Goal: Task Accomplishment & Management: Complete application form

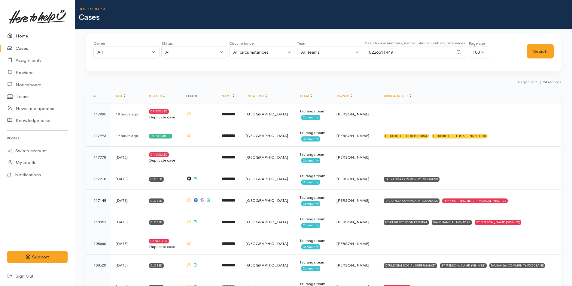
click at [28, 32] on link "Home" at bounding box center [37, 36] width 75 height 12
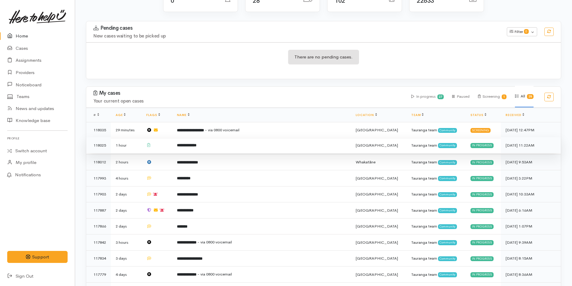
scroll to position [74, 0]
click at [196, 144] on b "**********" at bounding box center [187, 146] width 20 height 4
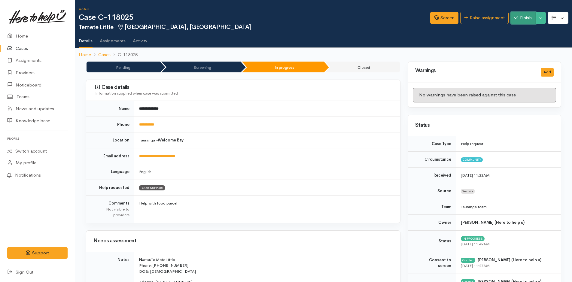
click at [513, 14] on button "Finish" at bounding box center [522, 18] width 25 height 12
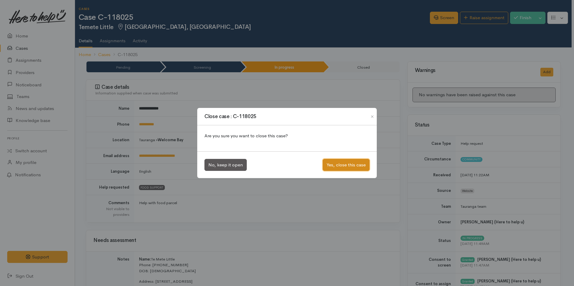
click at [347, 161] on button "Yes, close this case" at bounding box center [346, 165] width 47 height 12
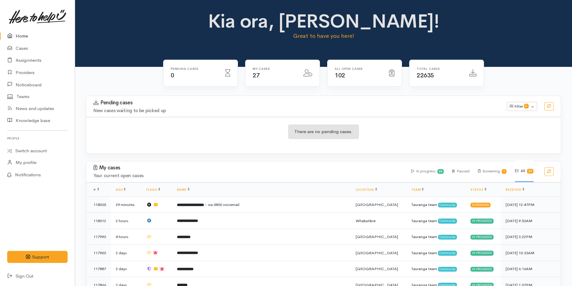
click at [28, 35] on link "Home" at bounding box center [37, 36] width 75 height 12
drag, startPoint x: 29, startPoint y: 44, endPoint x: 2, endPoint y: 63, distance: 32.3
click at [29, 44] on link "Cases" at bounding box center [37, 48] width 75 height 12
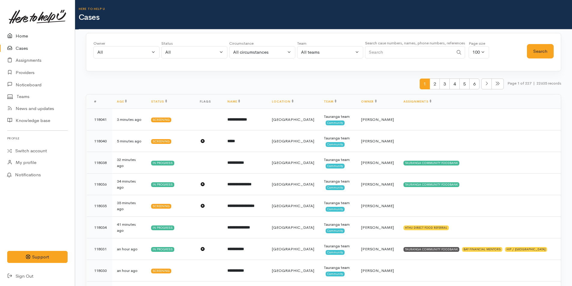
click at [22, 36] on link "Home" at bounding box center [37, 36] width 75 height 12
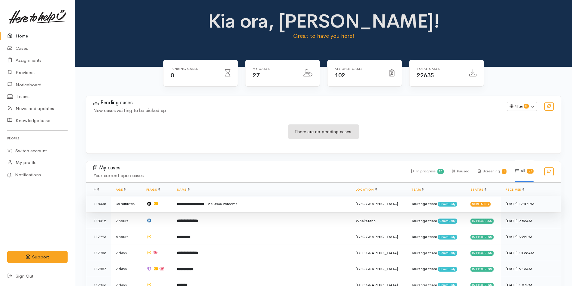
click at [239, 206] on span "- via 0800 voicemail" at bounding box center [222, 203] width 35 height 5
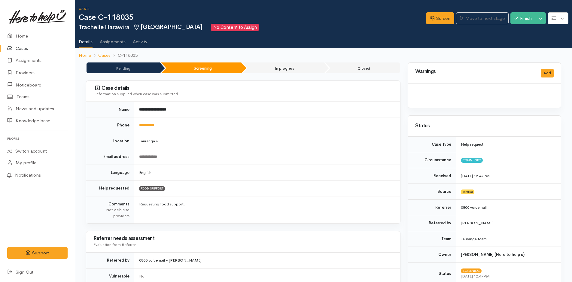
click at [439, 25] on div "Screen Move to next stage Finish Toggle Dropdown Pause" at bounding box center [499, 19] width 146 height 20
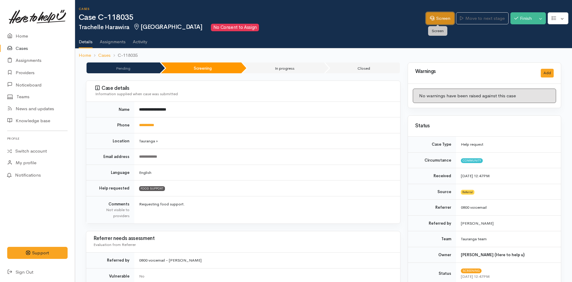
click at [439, 22] on link "Screen" at bounding box center [440, 18] width 28 height 12
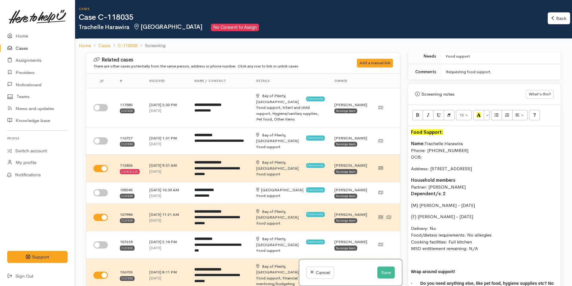
scroll to position [390, 0]
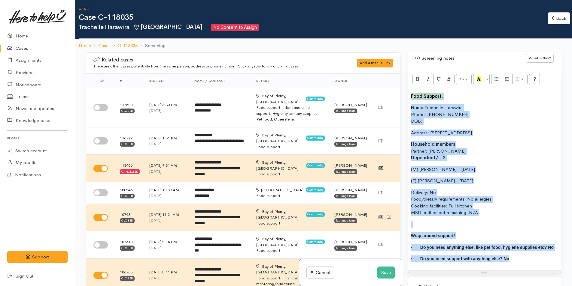
drag, startPoint x: 466, startPoint y: 227, endPoint x: 411, endPoint y: 56, distance: 180.2
click at [411, 56] on div "Warnings Add No warnings have been raised against this case Add Warning Title ●…" at bounding box center [484, 196] width 161 height 286
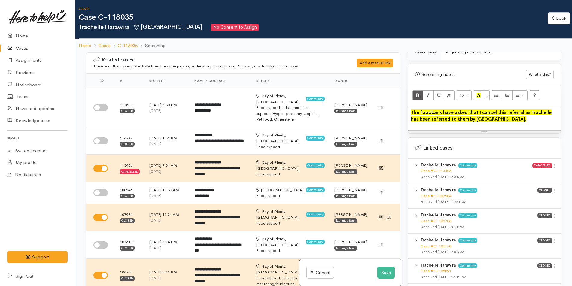
drag, startPoint x: 514, startPoint y: 116, endPoint x: 412, endPoint y: 91, distance: 105.7
click at [392, 103] on div "Related cases There are other cases potentially from the same person, address o…" at bounding box center [323, 196] width 482 height 286
click at [418, 90] on button "Bold (CTRL+B)" at bounding box center [417, 95] width 11 height 10
click at [486, 90] on button "More Color" at bounding box center [486, 95] width 6 height 10
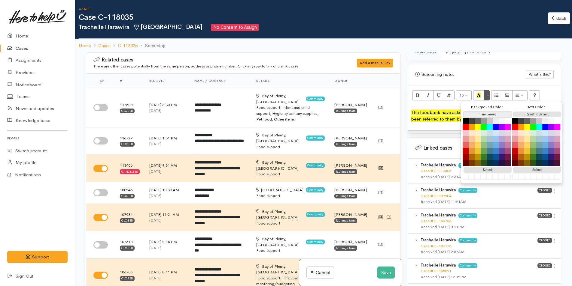
click at [488, 112] on button "Transparent" at bounding box center [487, 115] width 48 height 6
drag, startPoint x: 425, startPoint y: 108, endPoint x: 429, endPoint y: 110, distance: 3.9
click at [425, 110] on font "The foodbank have asked that I cancel this referral as Trachelle has been refer…" at bounding box center [480, 116] width 138 height 13
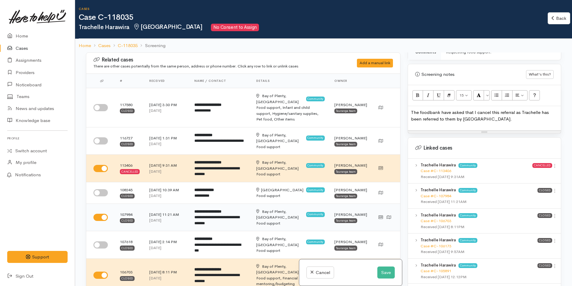
copy span "The foodbank have asked that I cancel this referral as Trachelle has been refer…"
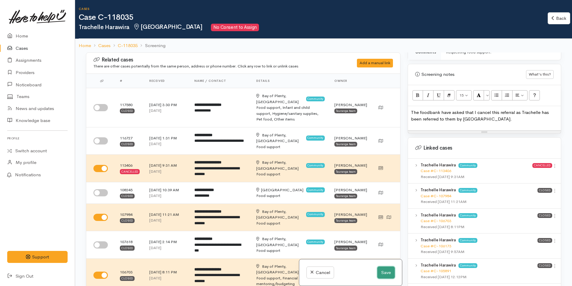
click at [380, 269] on button "Save" at bounding box center [385, 273] width 17 height 12
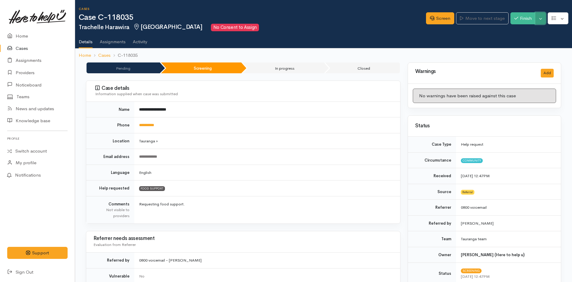
drag, startPoint x: 540, startPoint y: 17, endPoint x: 537, endPoint y: 19, distance: 3.7
click at [540, 17] on button "Toggle Dropdown" at bounding box center [540, 18] width 11 height 12
click at [517, 42] on link "Cancel" at bounding box center [521, 41] width 47 height 9
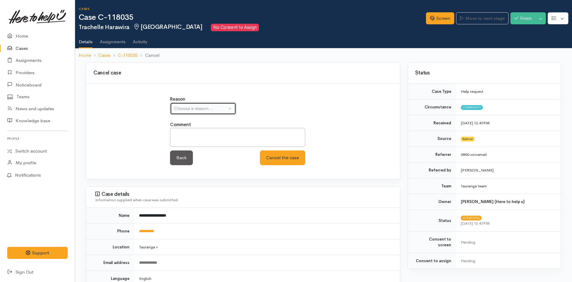
click at [192, 111] on div "Choose a reason..." at bounding box center [200, 108] width 53 height 7
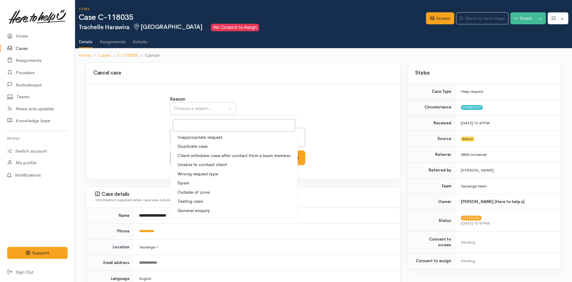
click at [196, 154] on span "Client withdrew case after contact from a team member" at bounding box center [233, 155] width 113 height 7
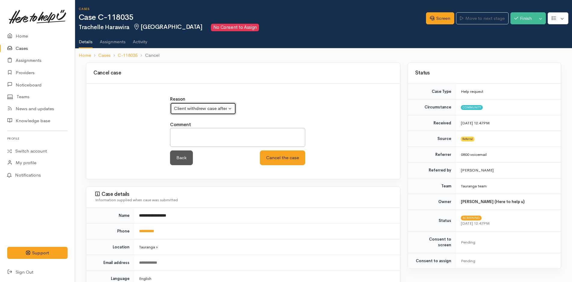
click at [187, 102] on button "Client withdrew case after contact from a team member" at bounding box center [203, 108] width 66 height 12
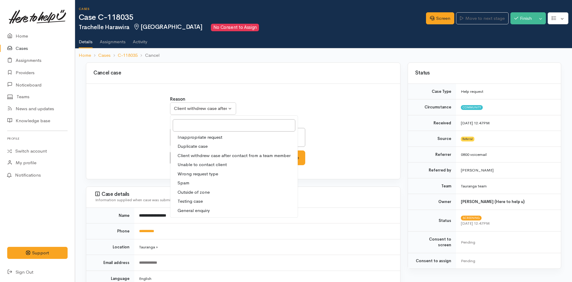
click at [193, 143] on span "Duplicate case" at bounding box center [192, 146] width 30 height 7
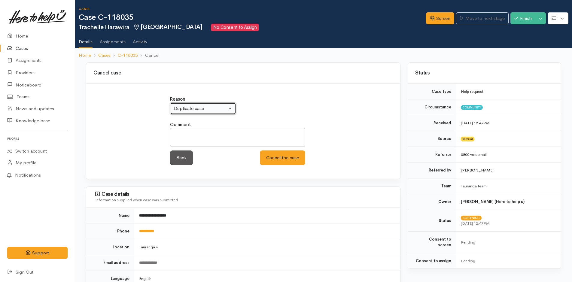
click at [191, 108] on div "Duplicate case" at bounding box center [200, 108] width 53 height 7
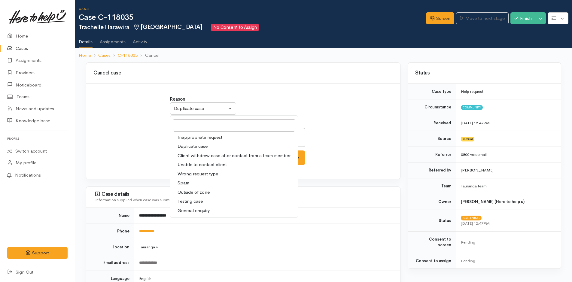
click at [189, 137] on span "Inappropriate request" at bounding box center [199, 137] width 45 height 7
select select "1"
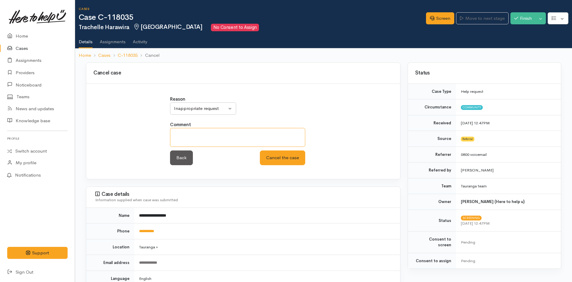
click at [208, 138] on textarea at bounding box center [237, 137] width 135 height 19
paste textarea "The foodbank have asked that I cancel this referral as Trachelle has been refer…"
type textarea "The foodbank have asked that I cancel this referral as Trachelle has been refer…"
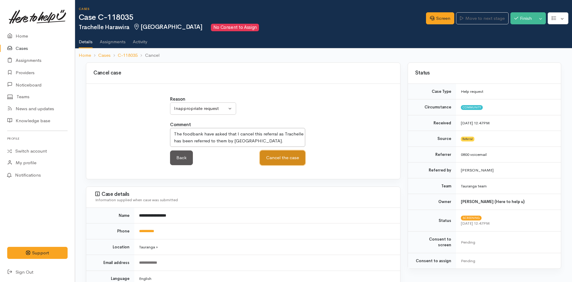
click at [275, 162] on button "Cancel the case" at bounding box center [282, 157] width 45 height 15
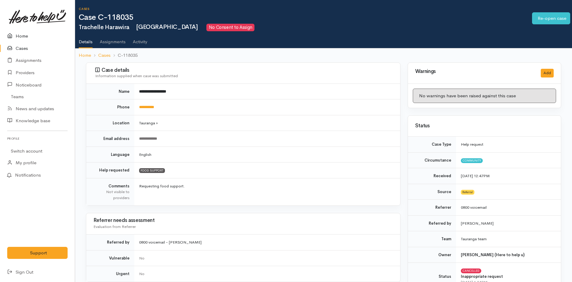
click at [25, 40] on link "Home" at bounding box center [37, 36] width 75 height 12
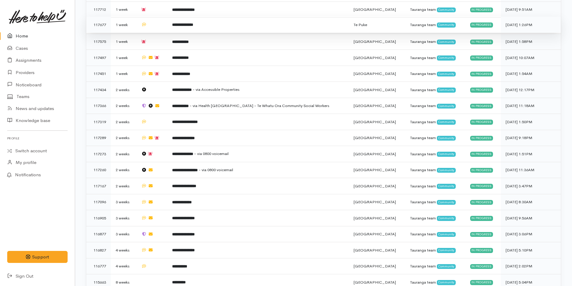
scroll to position [343, 0]
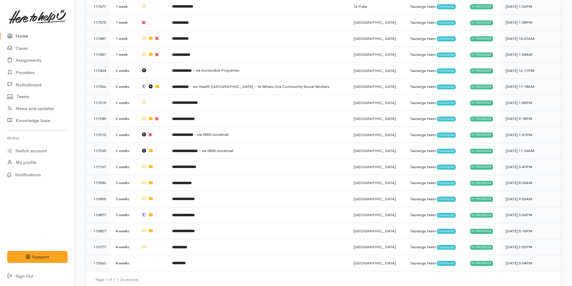
click at [22, 38] on link "Home" at bounding box center [37, 36] width 75 height 12
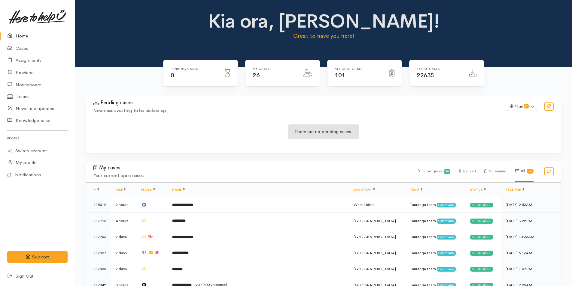
drag, startPoint x: 18, startPoint y: 26, endPoint x: 1, endPoint y: 40, distance: 22.4
click at [18, 26] on link at bounding box center [37, 17] width 60 height 26
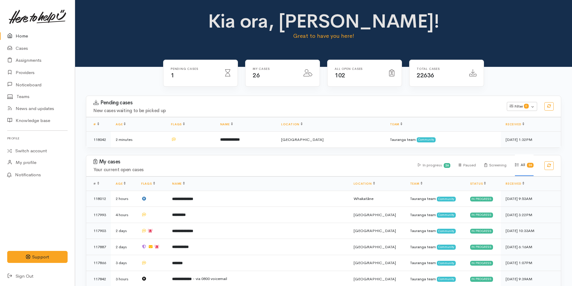
click at [22, 35] on link "Home" at bounding box center [37, 36] width 75 height 12
click at [32, 34] on link "Home" at bounding box center [37, 36] width 75 height 12
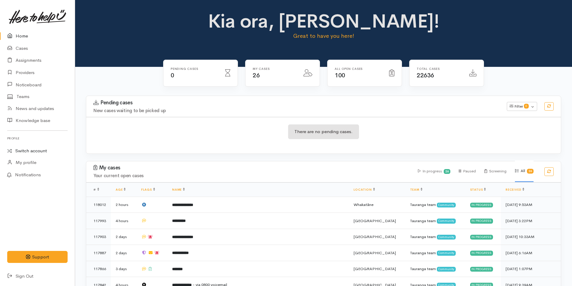
click at [27, 154] on link "Switch account" at bounding box center [37, 151] width 75 height 12
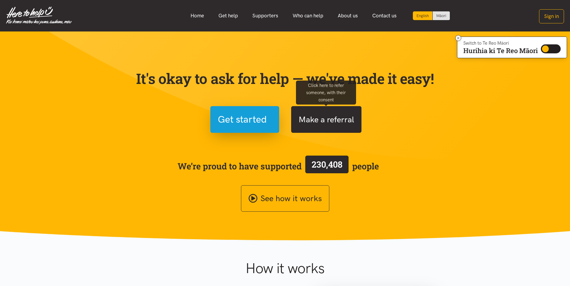
click at [300, 113] on button "Make a referral" at bounding box center [326, 119] width 70 height 27
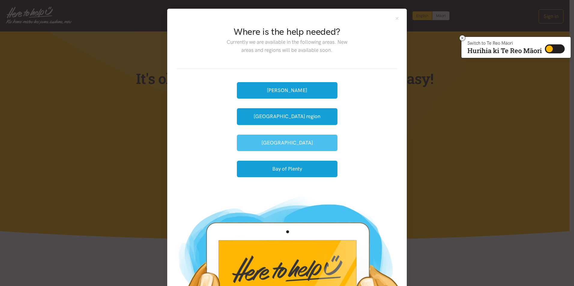
click at [280, 142] on button "[GEOGRAPHIC_DATA]" at bounding box center [287, 143] width 101 height 17
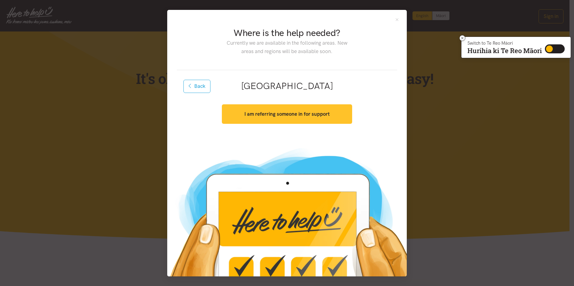
click at [281, 118] on button "I am referring someone in for support" at bounding box center [287, 115] width 130 height 20
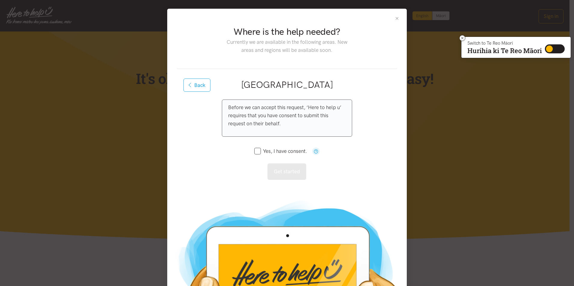
click at [397, 20] on button "Close" at bounding box center [397, 18] width 5 height 5
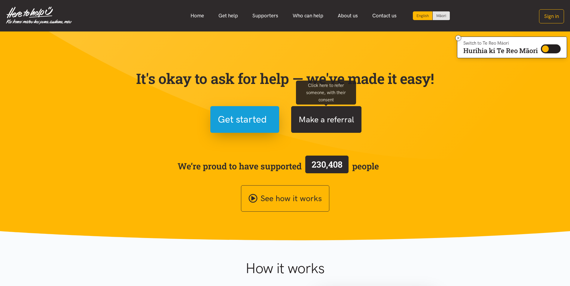
click at [317, 123] on button "Make a referral" at bounding box center [326, 119] width 70 height 27
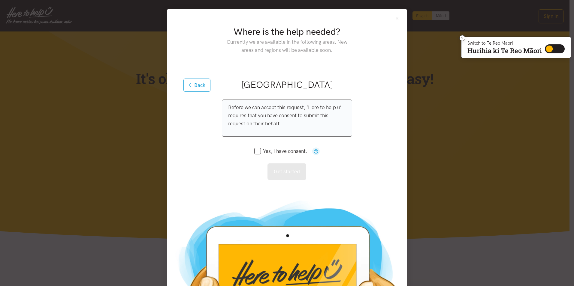
drag, startPoint x: 155, startPoint y: 61, endPoint x: 154, endPoint y: 52, distance: 8.5
click at [155, 60] on div "Where is the help needed? Currently we are available in the following areas. Ne…" at bounding box center [287, 143] width 574 height 286
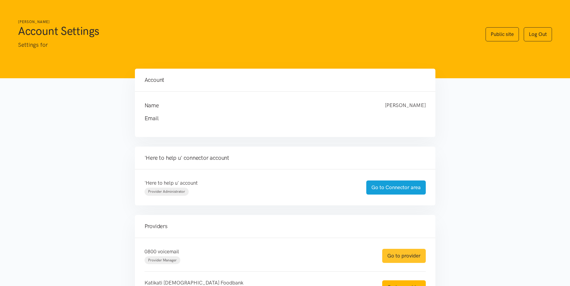
click at [392, 260] on link "Go to provider" at bounding box center [404, 256] width 44 height 14
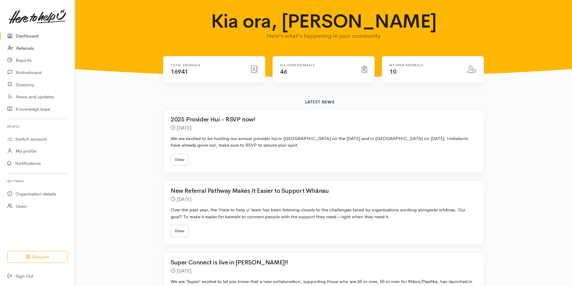
click at [29, 47] on link "Referrals" at bounding box center [37, 48] width 75 height 12
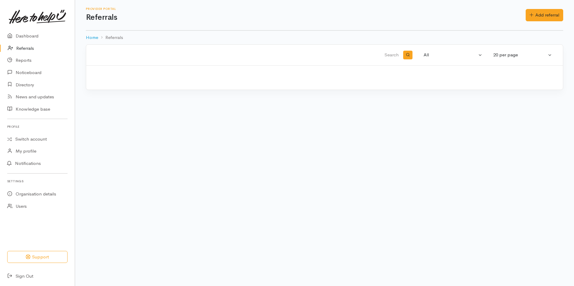
click at [540, 6] on div "Provider Portal Referrals Add referral Add referral" at bounding box center [324, 15] width 477 height 31
click at [540, 18] on link "Add referral" at bounding box center [545, 15] width 38 height 12
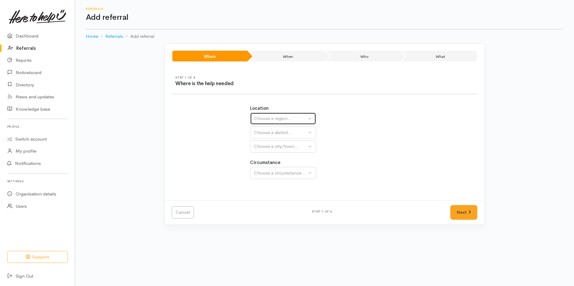
click at [271, 116] on div "Choose a region..." at bounding box center [280, 118] width 53 height 7
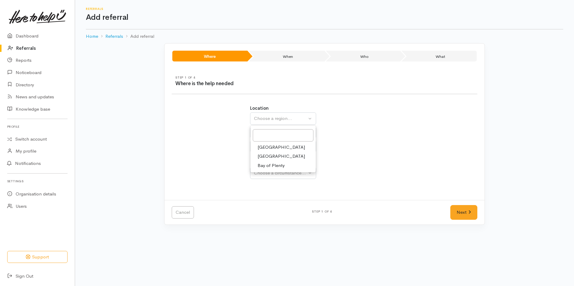
drag, startPoint x: 270, startPoint y: 167, endPoint x: 270, endPoint y: 140, distance: 26.7
click at [270, 166] on span "Bay of Plenty" at bounding box center [271, 165] width 27 height 7
select select "4"
select select
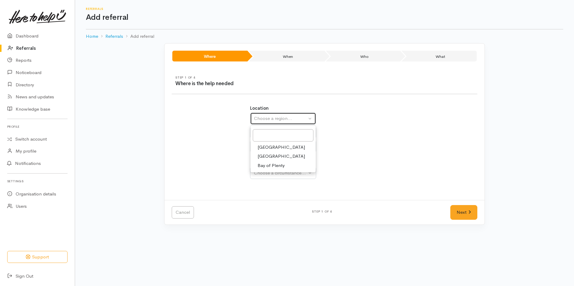
select select
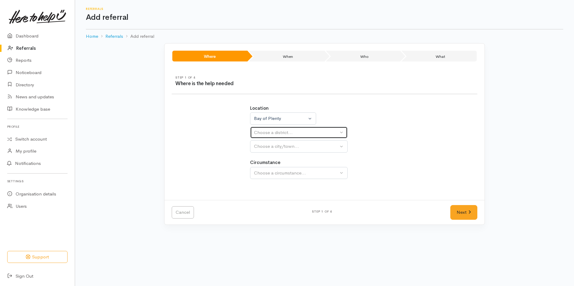
click at [268, 135] on div "Choose a district..." at bounding box center [296, 132] width 84 height 7
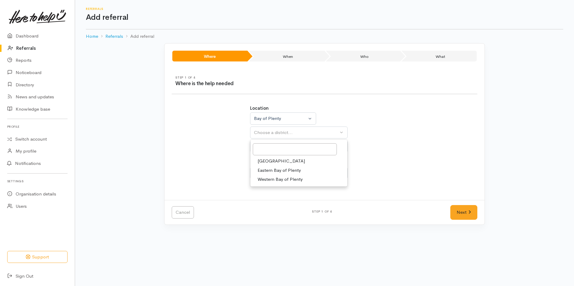
click at [263, 161] on span "[GEOGRAPHIC_DATA]" at bounding box center [281, 161] width 47 height 7
select select "6"
select select
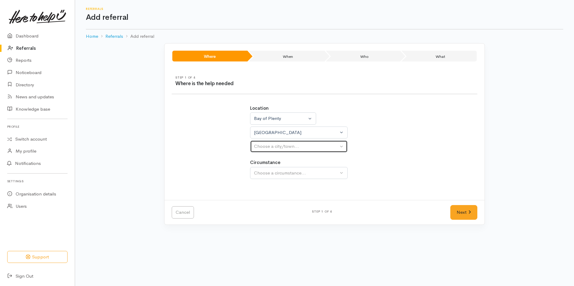
click at [265, 141] on button "Choose a city/town..." at bounding box center [299, 147] width 98 height 12
click at [262, 174] on span "[GEOGRAPHIC_DATA]" at bounding box center [281, 175] width 47 height 7
select select "4"
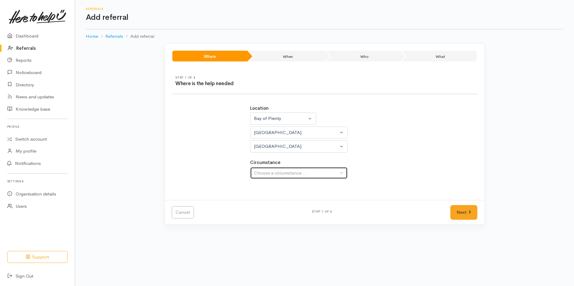
click at [272, 175] on div "Choose a circumstance..." at bounding box center [296, 173] width 84 height 7
click at [269, 204] on span "Community" at bounding box center [269, 201] width 23 height 7
select select "2"
click at [465, 216] on link "Next" at bounding box center [463, 212] width 27 height 15
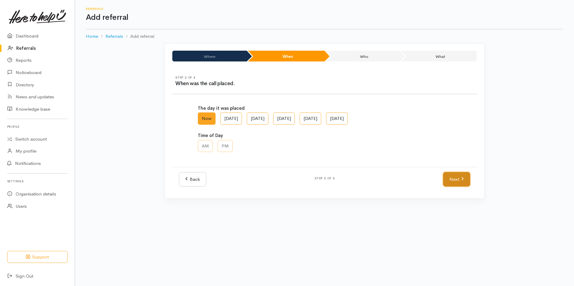
click at [457, 178] on link "Next" at bounding box center [456, 179] width 27 height 15
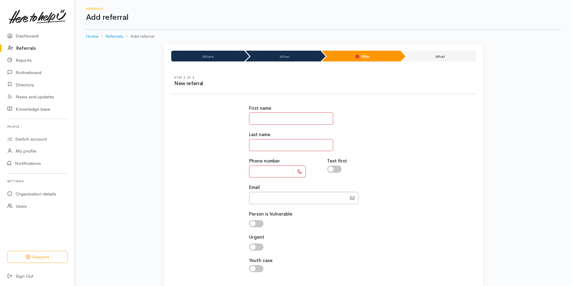
click at [274, 121] on input "text" at bounding box center [291, 119] width 84 height 12
type input "****"
type input "******"
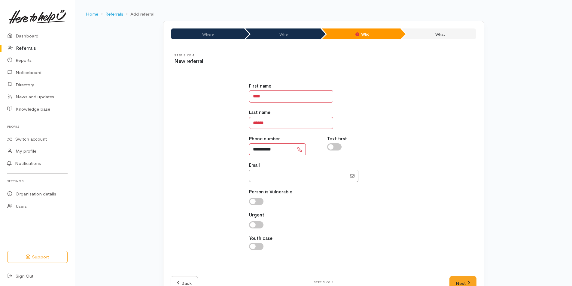
scroll to position [39, 0]
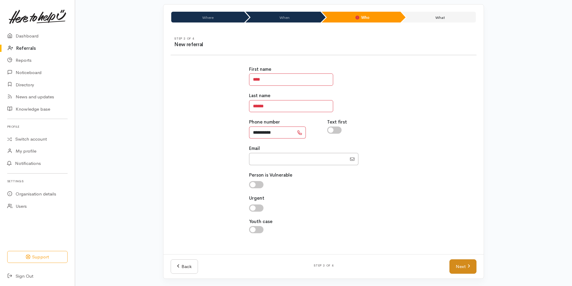
type input "**********"
click at [456, 266] on link "Next" at bounding box center [462, 267] width 27 height 15
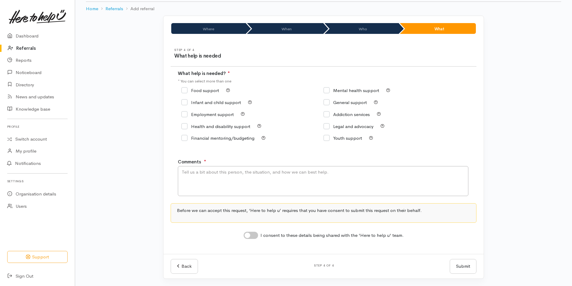
scroll to position [28, 0]
click at [184, 92] on input "Food support" at bounding box center [200, 90] width 38 height 5
checkbox input "true"
click at [215, 183] on textarea "Comments" at bounding box center [323, 181] width 290 height 30
type textarea "Super Support"
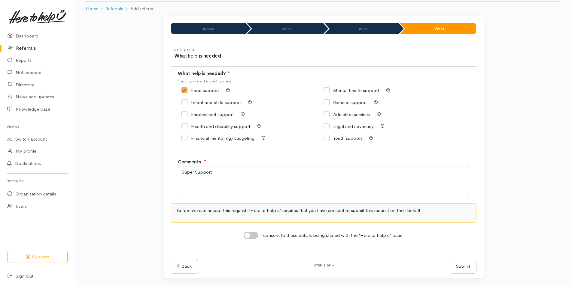
click at [255, 235] on input "I consent to these details being shared with the 'Here to help u' team." at bounding box center [251, 235] width 14 height 7
checkbox input "true"
click at [459, 265] on button "Submit" at bounding box center [463, 266] width 27 height 15
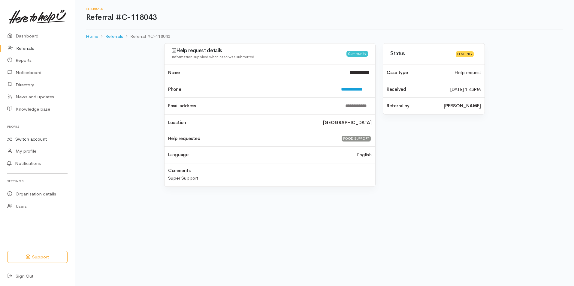
click at [23, 138] on link "Switch account" at bounding box center [37, 140] width 75 height 12
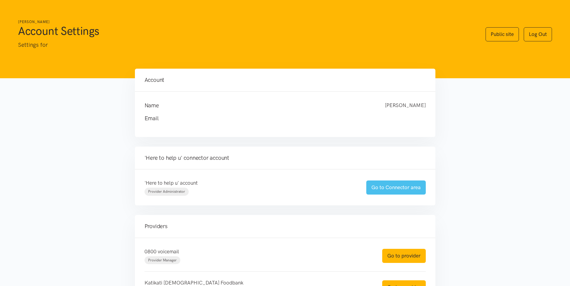
click at [380, 191] on link "Go to Connector area" at bounding box center [395, 188] width 59 height 14
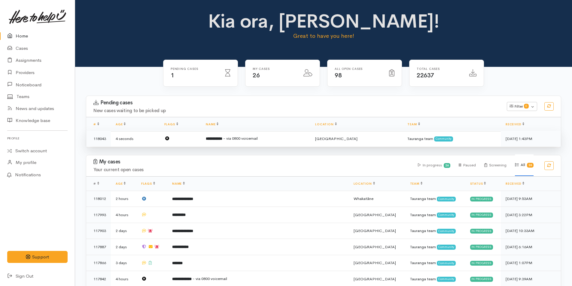
click at [181, 142] on td at bounding box center [180, 139] width 42 height 16
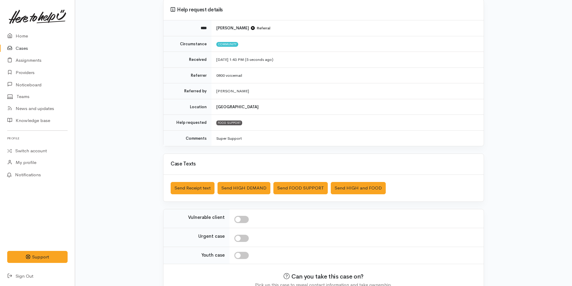
scroll to position [86, 0]
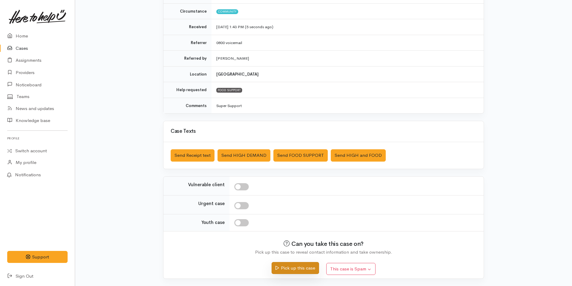
click at [293, 270] on button "Pick up this case" at bounding box center [294, 268] width 47 height 12
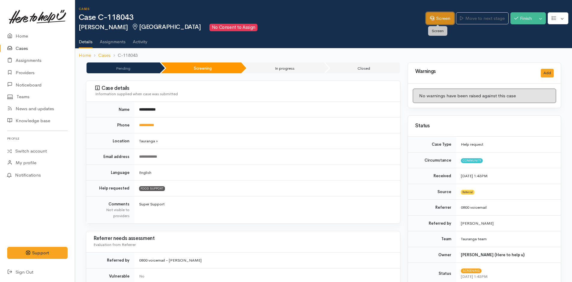
click at [447, 18] on link "Screen" at bounding box center [440, 18] width 28 height 12
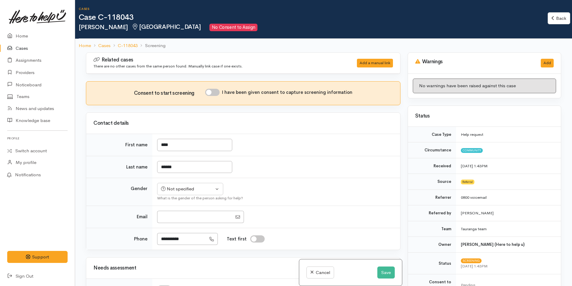
click at [214, 93] on input "I have been given consent to capture screening information" at bounding box center [212, 92] width 14 height 7
checkbox input "true"
click at [167, 192] on div "Not specified" at bounding box center [187, 189] width 53 height 7
click at [174, 213] on span "[DEMOGRAPHIC_DATA]" at bounding box center [195, 212] width 51 height 7
select select "[DEMOGRAPHIC_DATA]"
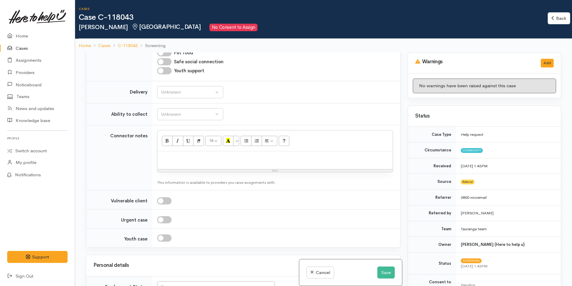
scroll to position [450, 0]
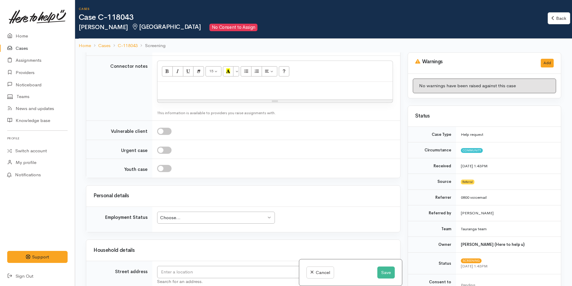
click at [184, 89] on p at bounding box center [274, 88] width 229 height 7
paste div
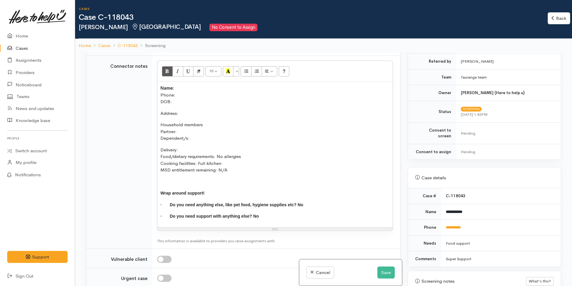
scroll to position [210, 0]
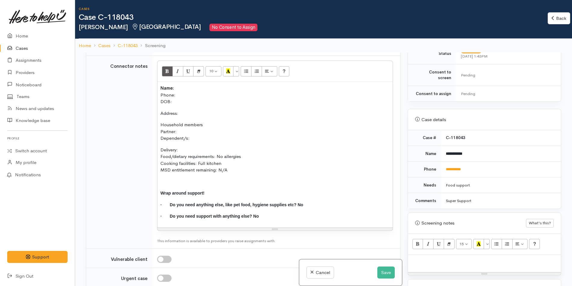
click at [414, 255] on div at bounding box center [484, 264] width 153 height 18
paste div
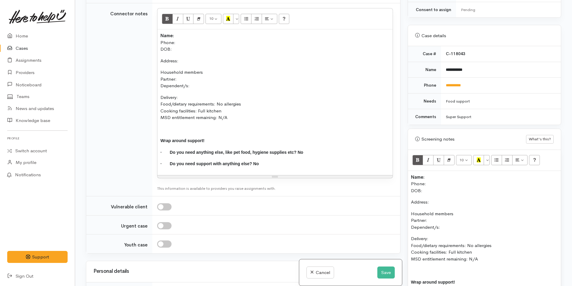
scroll to position [228, 0]
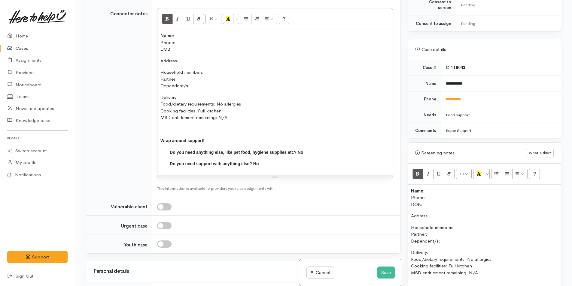
click at [410, 185] on div "Name: Phone: DOB: Address: Household members Partner: Dependent/s: Delivery: Fo…" at bounding box center [484, 258] width 153 height 146
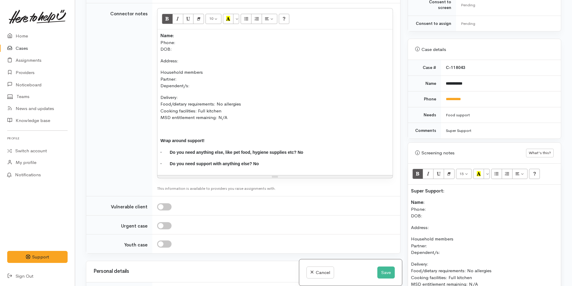
click at [444, 199] on p "Name: Phone: DOB:" at bounding box center [484, 209] width 147 height 20
click at [440, 205] on p "Name: Neil Taylor Phone: DOB:" at bounding box center [484, 209] width 147 height 20
click at [436, 209] on p "Name: Neil Taylor Phone: 0278682125 DOB:" at bounding box center [484, 209] width 147 height 20
click at [441, 218] on div "Super Support: Name: Neil Taylor Phone: 0278682125 DOB: 26/11/1946 Address: Hou…" at bounding box center [484, 263] width 153 height 157
click at [445, 243] on p "Household members Partner: Dependent/s:" at bounding box center [484, 246] width 147 height 20
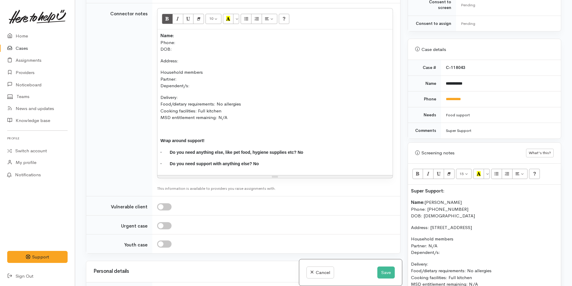
click at [468, 245] on p "Household members Partner: N/A Dependent/s:" at bounding box center [484, 246] width 147 height 20
click at [437, 261] on p "Delivery: Food/dietary requirements: No allergies Cooking facilities: Full kitc…" at bounding box center [484, 274] width 147 height 27
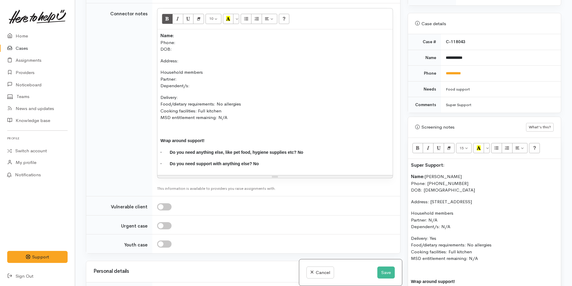
scroll to position [288, 0]
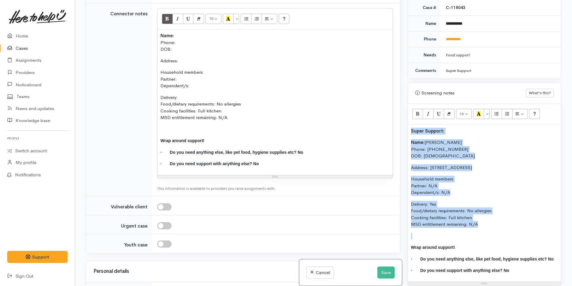
drag, startPoint x: 447, startPoint y: 222, endPoint x: 398, endPoint y: 123, distance: 110.7
click at [398, 123] on div "Related cases There are no other cases from the same person found. Manually lin…" at bounding box center [323, 143] width 482 height 286
copy div "Super Support: Name: Neil Taylor Phone: 0278682125 DOB: 26/11/1946 Address: 27 …"
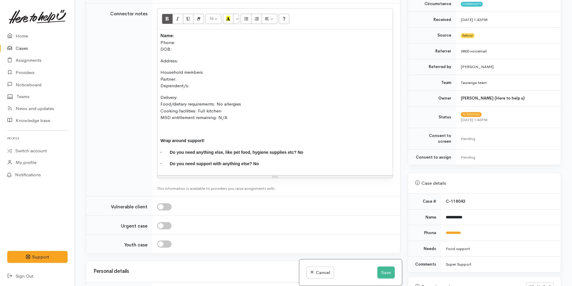
scroll to position [108, 0]
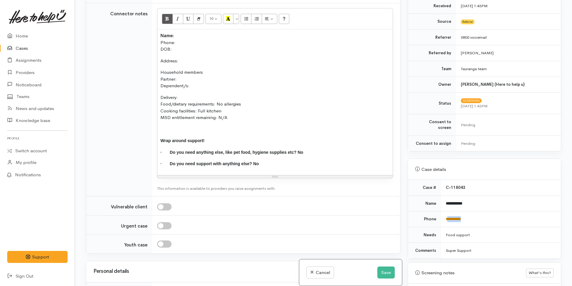
drag, startPoint x: 465, startPoint y: 214, endPoint x: 447, endPoint y: 213, distance: 18.7
click at [447, 213] on td "**********" at bounding box center [501, 220] width 120 height 16
copy link "*********"
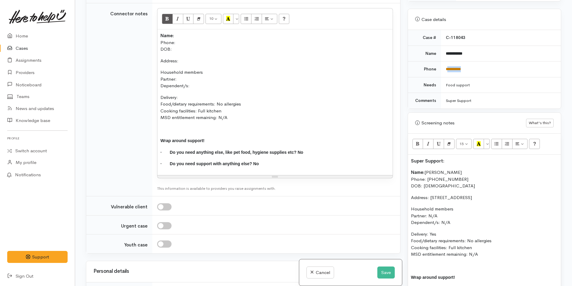
click at [449, 67] on link "**********" at bounding box center [453, 69] width 15 height 4
drag, startPoint x: 490, startPoint y: 249, endPoint x: 401, endPoint y: 167, distance: 120.9
click at [401, 167] on div "Related cases There are no other cases from the same person found. Manually lin…" at bounding box center [323, 143] width 482 height 286
copy div "Name: Neil Taylor Phone: 0278682125 DOB: 26/11/1946 Address: 27 Balmoral Terrac…"
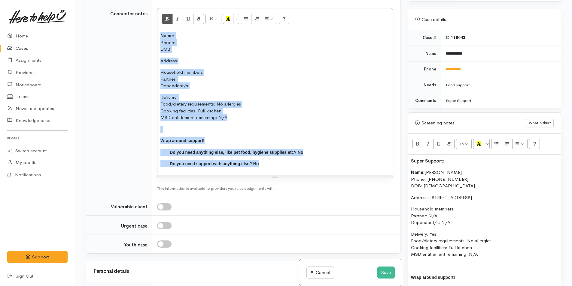
drag, startPoint x: 264, startPoint y: 168, endPoint x: 150, endPoint y: 31, distance: 177.9
click at [150, 31] on tr "Connector notes 10 8 9 10 11 12 14 18 24 36 Background Color Transparent Select…" at bounding box center [243, 99] width 314 height 193
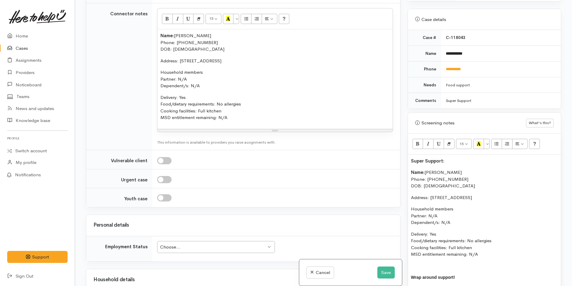
click at [163, 245] on div "Choose..." at bounding box center [213, 247] width 106 height 7
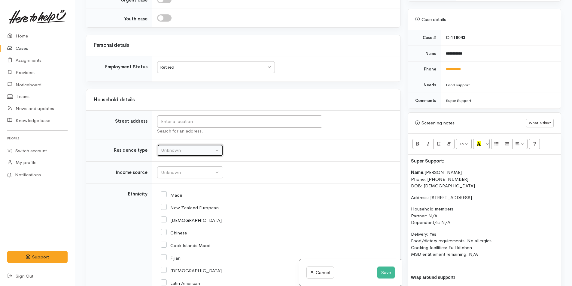
click at [173, 150] on div "Unknown" at bounding box center [187, 150] width 53 height 7
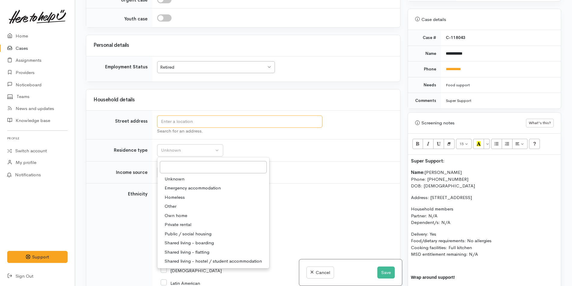
click at [173, 122] on input "text" at bounding box center [239, 122] width 165 height 12
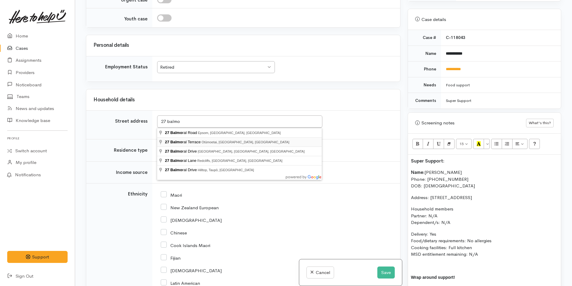
type input "27 Balmoral Terrace, Otūmoetai, Tauranga, New Zealand"
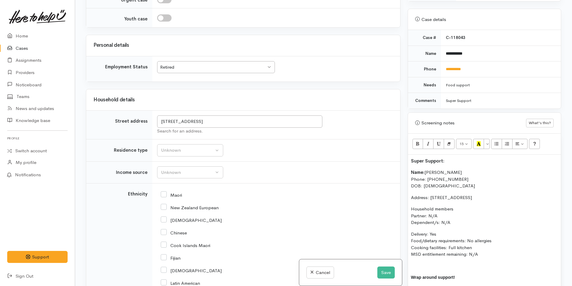
scroll to position [626, 0]
click at [184, 147] on button "Unknown" at bounding box center [190, 150] width 66 height 12
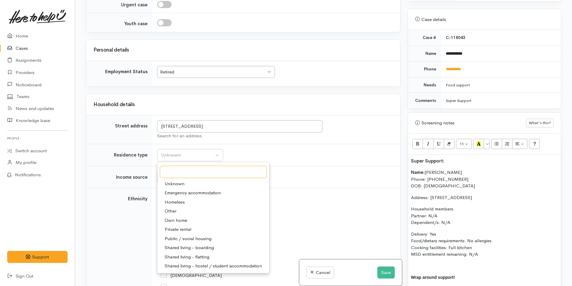
scroll to position [631, 0]
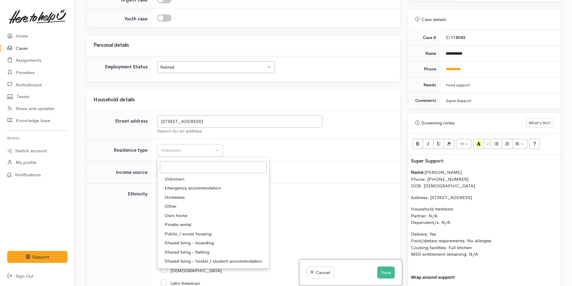
click at [180, 217] on span "Own home" at bounding box center [176, 216] width 23 height 7
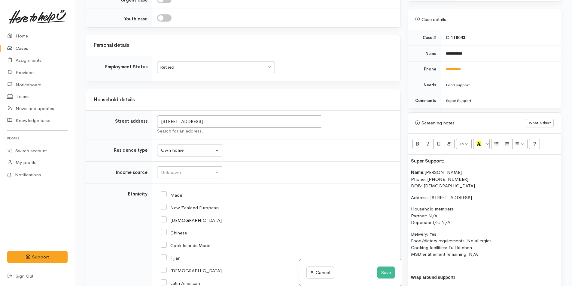
click at [172, 179] on td "Unknown ACC Maternity leave MSD - Away from Home Allowance MSD - Child Disabili…" at bounding box center [276, 173] width 248 height 22
click at [171, 172] on div "Unknown" at bounding box center [187, 172] width 53 height 7
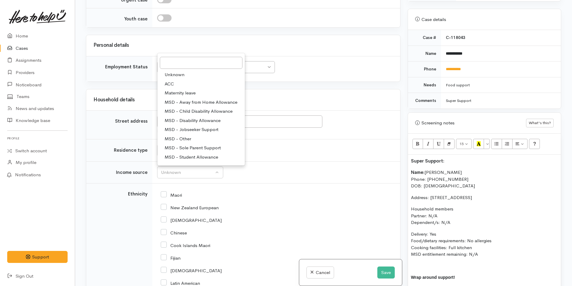
click at [192, 199] on div "Maori" at bounding box center [275, 195] width 229 height 13
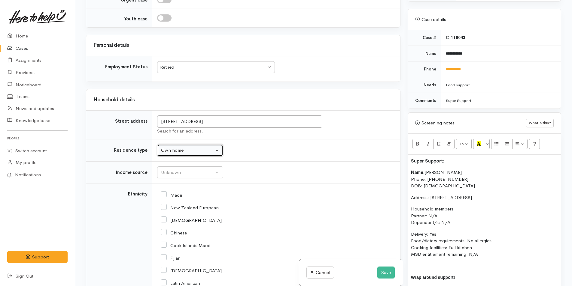
click at [181, 149] on div "Own home" at bounding box center [187, 150] width 53 height 7
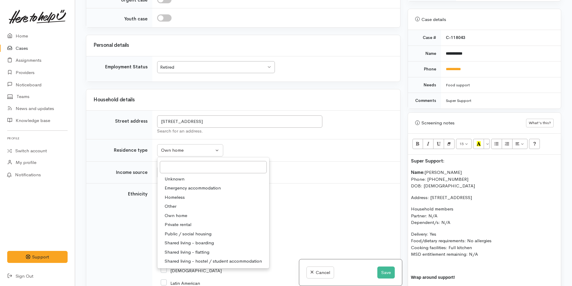
click at [182, 224] on span "Private rental" at bounding box center [178, 225] width 27 height 7
select select "2"
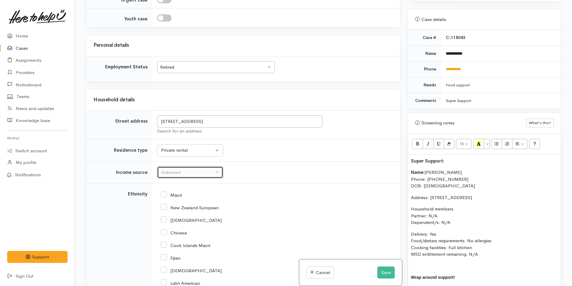
click at [174, 170] on div "Unknown" at bounding box center [187, 172] width 53 height 7
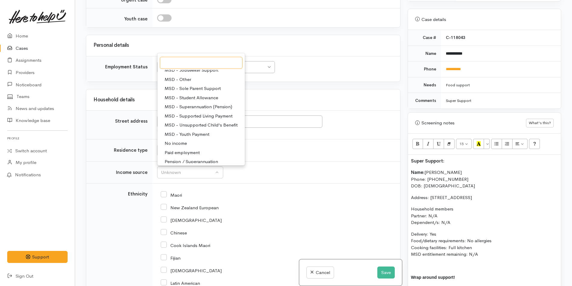
scroll to position [60, 0]
click at [198, 106] on span "MSD - Superannuation (Pension)" at bounding box center [199, 106] width 68 height 7
select select "2"
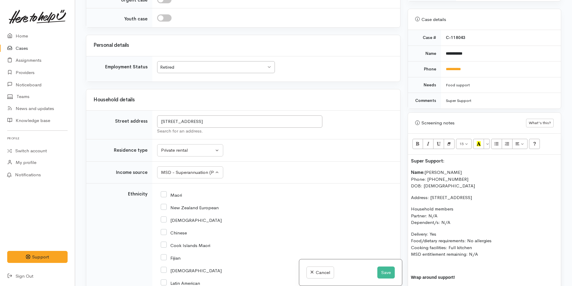
click at [164, 208] on input "New Zealand European" at bounding box center [190, 207] width 58 height 5
checkbox input "true"
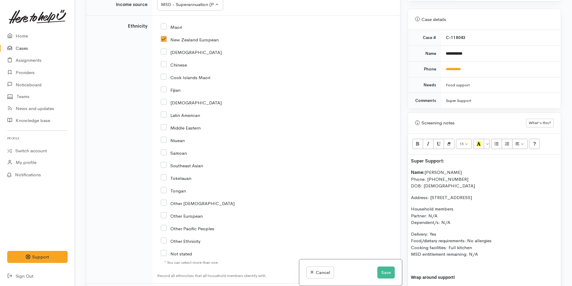
scroll to position [901, 0]
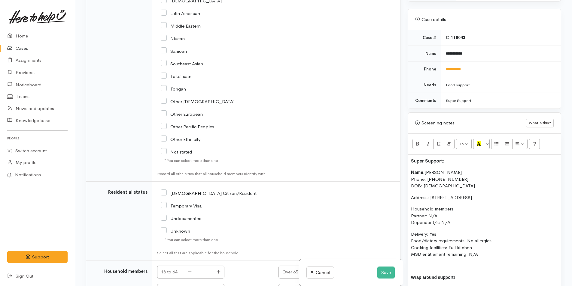
click at [164, 194] on input "NZ Citizen/Resident" at bounding box center [209, 192] width 96 height 5
checkbox input "true"
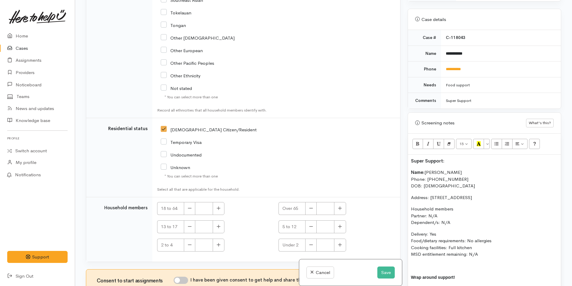
scroll to position [1009, 0]
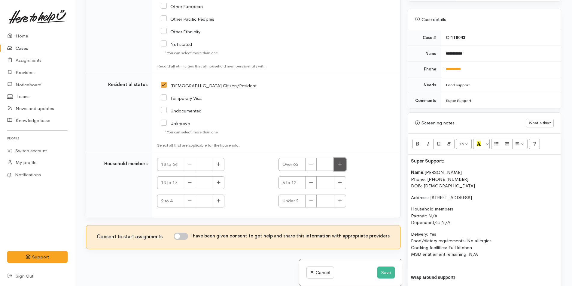
click at [338, 164] on icon "button" at bounding box center [340, 164] width 4 height 5
type input "1"
drag, startPoint x: 182, startPoint y: 236, endPoint x: 324, endPoint y: 255, distance: 143.0
click at [184, 236] on input "I have been given consent to get help and share this information with appropria…" at bounding box center [181, 236] width 14 height 7
checkbox input "true"
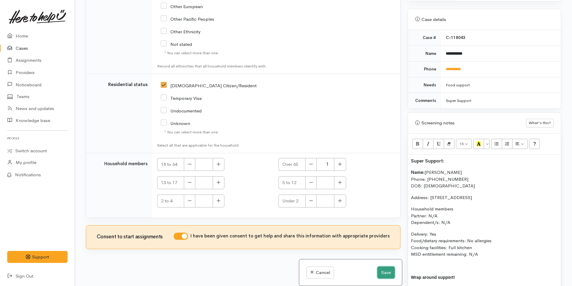
click at [385, 272] on button "Save" at bounding box center [385, 273] width 17 height 12
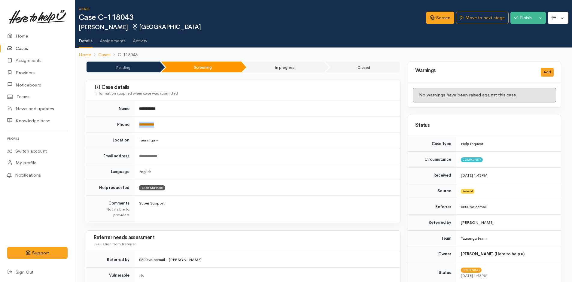
drag, startPoint x: 163, startPoint y: 126, endPoint x: 140, endPoint y: 125, distance: 23.1
click at [140, 125] on td "**********" at bounding box center [267, 125] width 266 height 16
click at [167, 123] on td "**********" at bounding box center [267, 125] width 266 height 16
drag, startPoint x: 159, startPoint y: 127, endPoint x: 141, endPoint y: 125, distance: 18.1
click at [141, 125] on td "**********" at bounding box center [267, 125] width 266 height 16
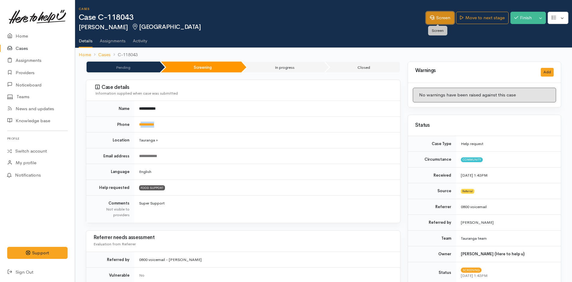
drag, startPoint x: 437, startPoint y: 16, endPoint x: 32, endPoint y: 128, distance: 420.4
click at [436, 16] on link "Screen" at bounding box center [440, 18] width 28 height 12
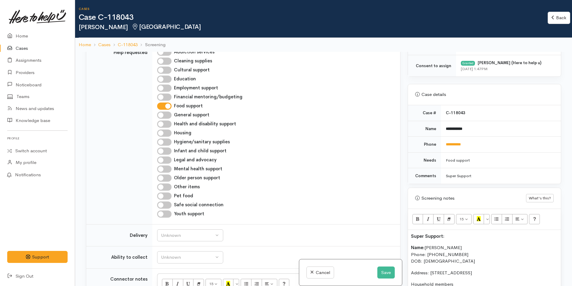
scroll to position [390, 0]
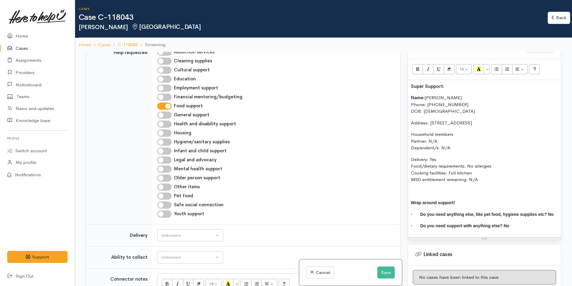
click at [411, 96] on b "Name:" at bounding box center [418, 98] width 14 height 6
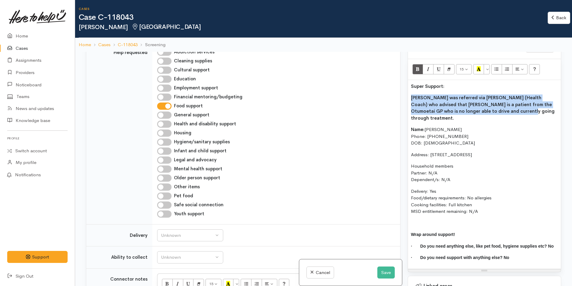
drag, startPoint x: 486, startPoint y: 112, endPoint x: 408, endPoint y: 89, distance: 81.2
click at [400, 92] on div "Related cases There are no other cases from the same person found. Manually lin…" at bounding box center [323, 195] width 482 height 286
click at [417, 67] on icon "Bold (CTRL+B)" at bounding box center [418, 68] width 4 height 5
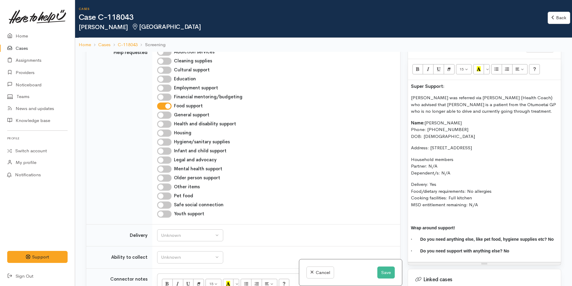
click at [411, 98] on p "[PERSON_NAME] was referred via [PERSON_NAME] (Health Coach) who advised that [P…" at bounding box center [484, 105] width 147 height 20
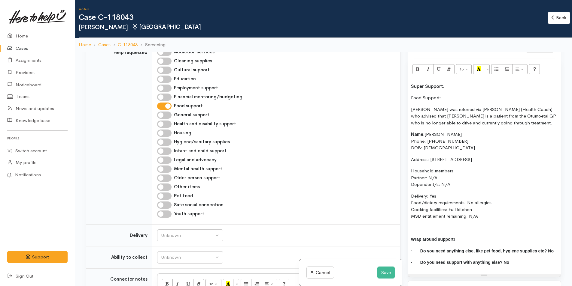
click at [165, 179] on input "Older person support" at bounding box center [164, 178] width 14 height 7
checkbox input "true"
click at [410, 229] on div "Super Support: Food Support: Neil was referred via Ella (Health Coach) who advi…" at bounding box center [484, 177] width 153 height 194
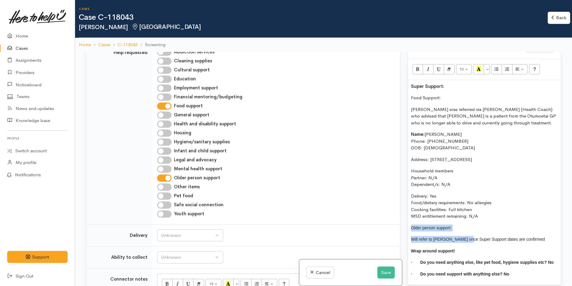
drag, startPoint x: 465, startPoint y: 232, endPoint x: 422, endPoint y: 229, distance: 42.5
click at [401, 231] on div "Related cases There are no other cases from the same person found. Manually lin…" at bounding box center [323, 195] width 482 height 286
click at [465, 223] on div "Super Support: Food Support: Neil was referred via Ella (Health Coach) who advi…" at bounding box center [484, 183] width 153 height 206
drag, startPoint x: 429, startPoint y: 226, endPoint x: 395, endPoint y: 228, distance: 34.0
click at [395, 228] on div "Related cases There are no other cases from the same person found. Manually lin…" at bounding box center [323, 195] width 482 height 286
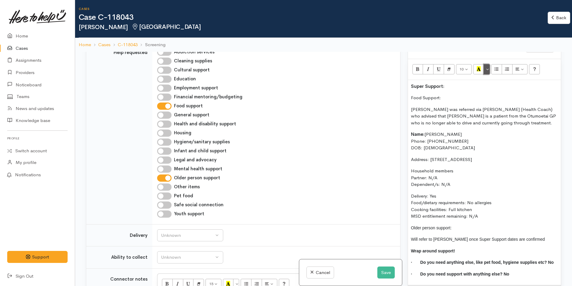
click at [485, 69] on button "More Color" at bounding box center [486, 69] width 6 height 10
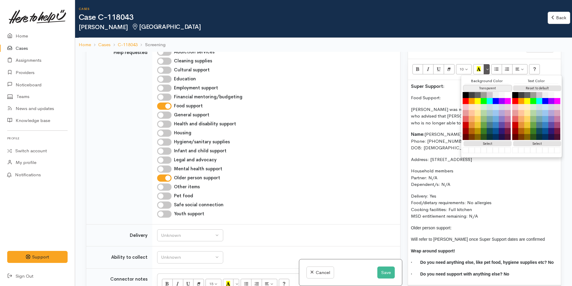
click at [485, 87] on button "Transparent" at bounding box center [487, 89] width 48 height 6
click at [526, 86] on button "Reset to default" at bounding box center [537, 89] width 48 height 6
drag, startPoint x: 415, startPoint y: 69, endPoint x: 416, endPoint y: 73, distance: 3.9
click at [415, 68] on button "Bold (CTRL+B)" at bounding box center [417, 69] width 11 height 10
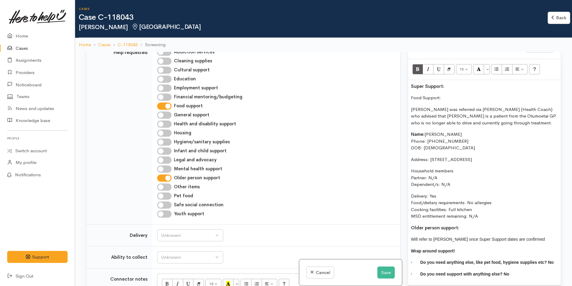
click at [441, 94] on div "Super Support: Food Support: Neil was referred via Ella (Health Coach) who advi…" at bounding box center [484, 183] width 153 height 206
drag, startPoint x: 441, startPoint y: 97, endPoint x: 402, endPoint y: 93, distance: 38.3
click at [399, 98] on div "Related cases There are no other cases from the same person found. Manually lin…" at bounding box center [323, 195] width 482 height 286
click at [421, 68] on button "Bold (CTRL+B)" at bounding box center [417, 69] width 11 height 10
click at [448, 83] on p "Super Support:" at bounding box center [484, 86] width 147 height 7
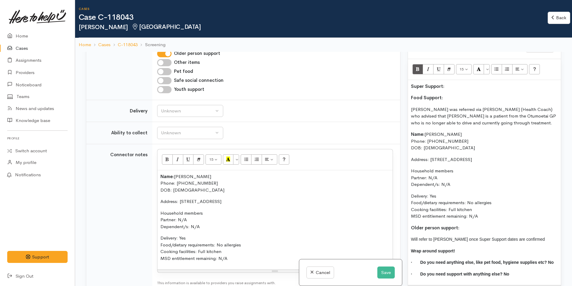
scroll to position [360, 0]
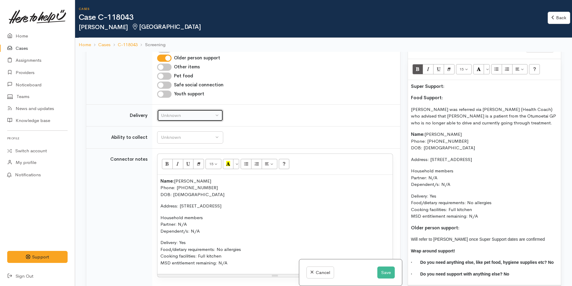
click at [183, 114] on div "Unknown" at bounding box center [187, 115] width 53 height 7
click at [180, 153] on span "Delivery needed" at bounding box center [181, 153] width 32 height 7
select select "3"
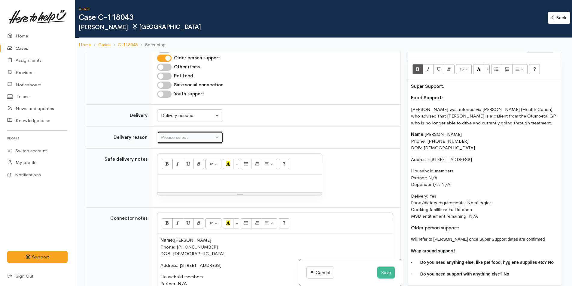
click at [180, 141] on button "Please select" at bounding box center [190, 138] width 66 height 12
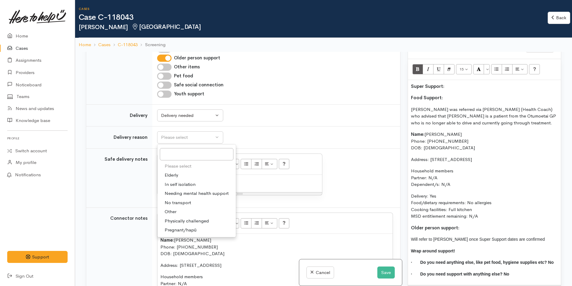
click at [175, 176] on span "Elderly" at bounding box center [172, 175] width 14 height 7
select select "6"
click at [184, 180] on p at bounding box center [239, 181] width 159 height 7
paste div
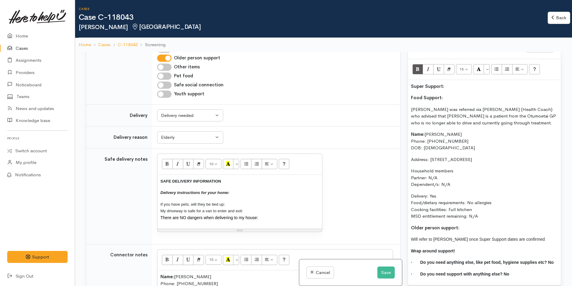
drag, startPoint x: 274, startPoint y: 223, endPoint x: 135, endPoint y: 162, distance: 150.9
click at [132, 163] on tr "Safe delivery notes 10 8 9 10 11 12 14 18 24 36 Background Color Transparent Se…" at bounding box center [243, 197] width 314 height 96
click at [239, 165] on button "More Color" at bounding box center [236, 164] width 6 height 10
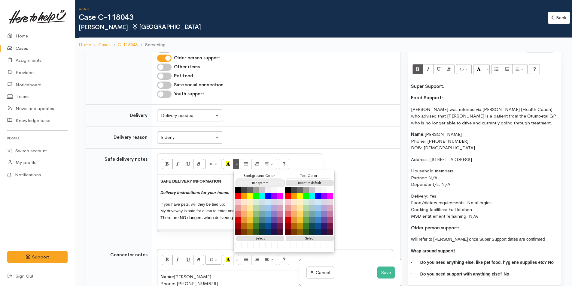
click at [249, 182] on button "Transparent" at bounding box center [260, 183] width 48 height 6
click at [298, 183] on button "Reset to default" at bounding box center [310, 183] width 48 height 6
click at [205, 182] on p "SAFE DELIVERY INFORMATION" at bounding box center [239, 181] width 159 height 7
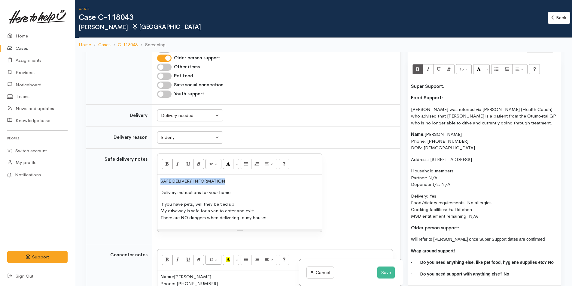
drag, startPoint x: 229, startPoint y: 181, endPoint x: 156, endPoint y: 171, distance: 74.5
click at [138, 180] on tr "Safe delivery notes 15 8 9 10 11 12 14 18 24 36 Background Color Transparent Se…" at bounding box center [243, 197] width 314 height 96
click at [165, 164] on icon "Bold (CTRL+B)" at bounding box center [167, 163] width 4 height 5
click at [252, 191] on p "Delivery instructions for your home:" at bounding box center [239, 192] width 159 height 7
click at [250, 202] on p "If you have pets, will they be tied up: My driveway is safe for a van to enter …" at bounding box center [239, 211] width 159 height 20
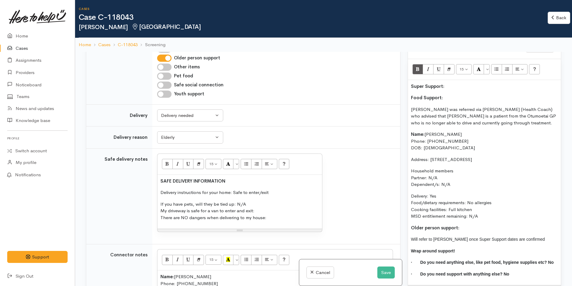
click at [270, 208] on p "If you have pets, will they be tied up: N/A My driveway is safe for a van to en…" at bounding box center [239, 211] width 159 height 20
click at [273, 215] on p "If you have pets, will they be tied up: N/A My driveway is safe for a van to en…" at bounding box center [239, 211] width 159 height 20
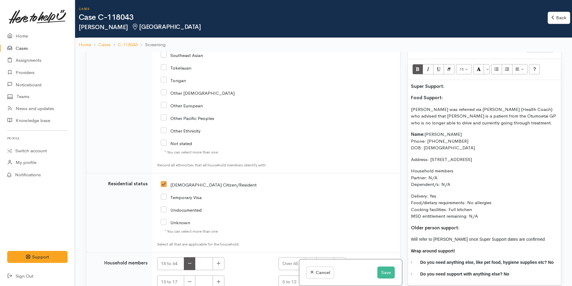
scroll to position [1132, 0]
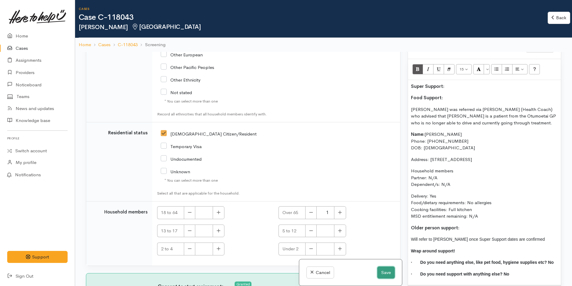
click at [388, 274] on button "Save" at bounding box center [385, 273] width 17 height 12
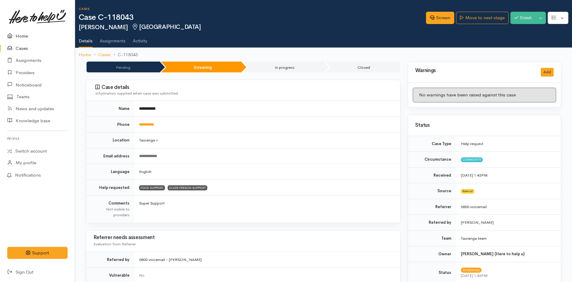
click at [22, 36] on link "Home" at bounding box center [37, 36] width 75 height 12
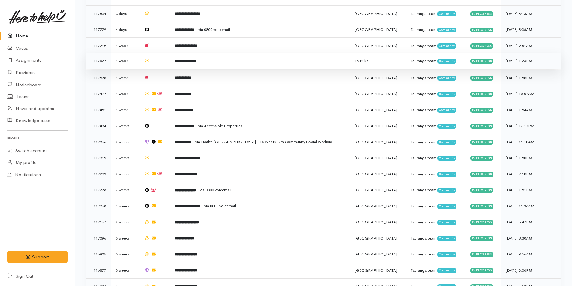
scroll to position [239, 0]
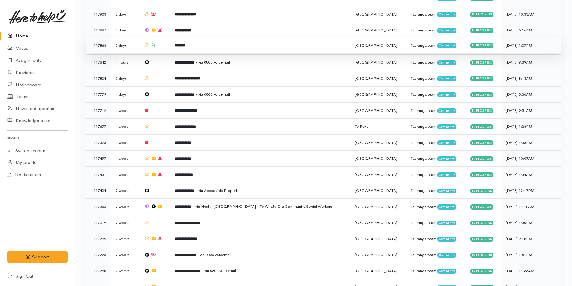
click at [185, 44] on b "*******" at bounding box center [180, 46] width 11 height 4
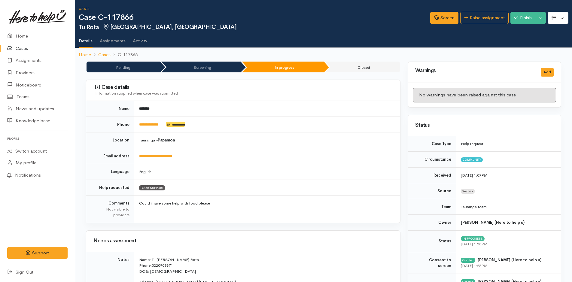
click at [508, 15] on div "Screen Raise assignment Finish Toggle Dropdown Pause" at bounding box center [501, 19] width 142 height 20
click at [519, 17] on button "Finish" at bounding box center [522, 18] width 25 height 12
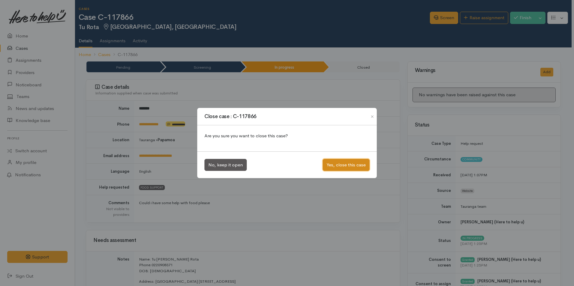
click at [340, 165] on button "Yes, close this case" at bounding box center [346, 165] width 47 height 12
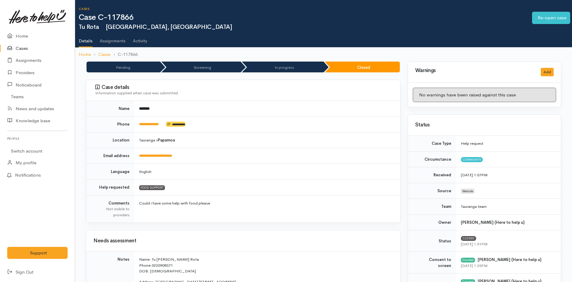
click at [22, 50] on link "Cases" at bounding box center [37, 48] width 75 height 12
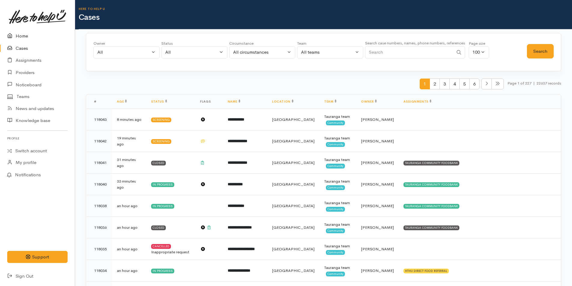
click at [21, 39] on link "Home" at bounding box center [37, 36] width 75 height 12
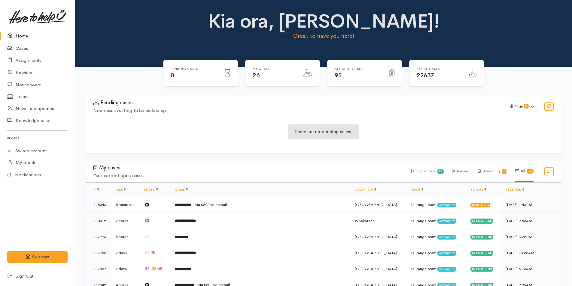
click at [16, 46] on link "Cases" at bounding box center [37, 48] width 75 height 12
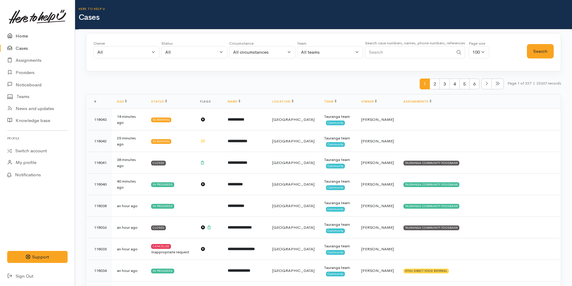
click at [34, 34] on link "Home" at bounding box center [37, 36] width 75 height 12
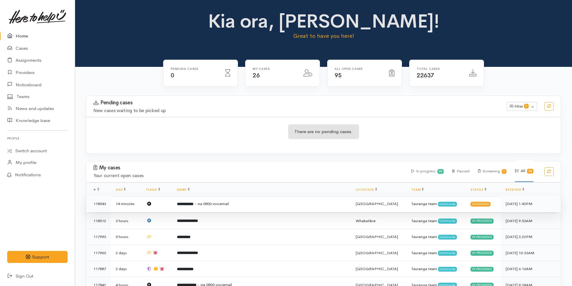
click at [228, 202] on span "- via 0800 voicemail" at bounding box center [211, 203] width 35 height 5
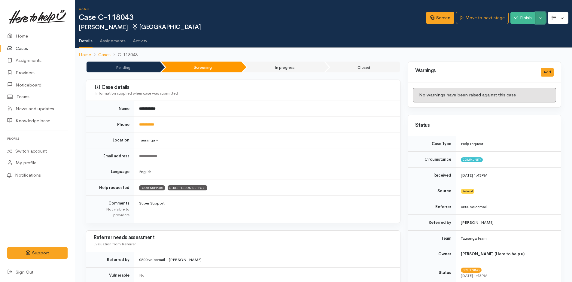
click at [544, 19] on button "Toggle Dropdown" at bounding box center [540, 18] width 11 height 12
click at [522, 32] on link "Pause" at bounding box center [521, 31] width 47 height 9
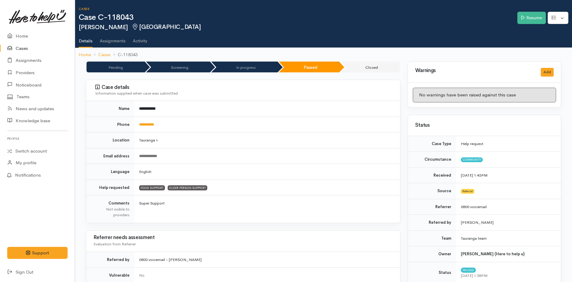
click at [22, 29] on link at bounding box center [37, 17] width 60 height 26
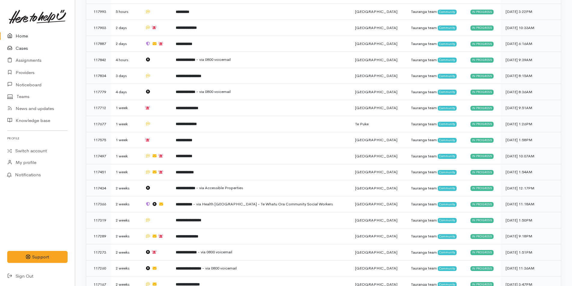
scroll to position [250, 0]
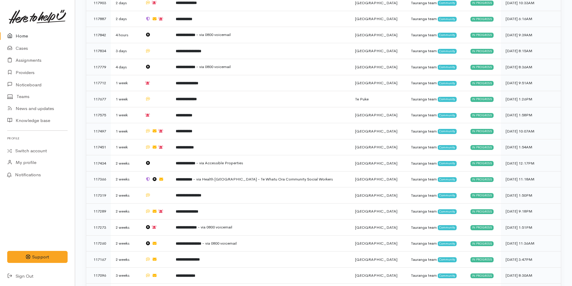
drag, startPoint x: 23, startPoint y: 33, endPoint x: 15, endPoint y: 36, distance: 9.0
click at [23, 32] on link "Home" at bounding box center [37, 36] width 75 height 12
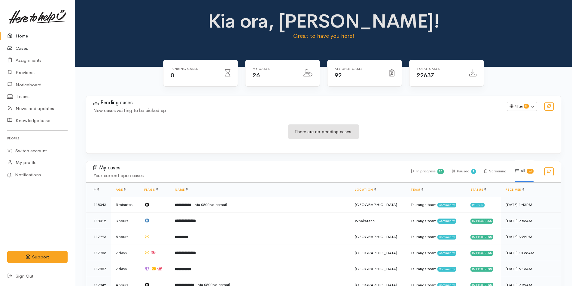
click at [29, 44] on link "Cases" at bounding box center [37, 48] width 75 height 12
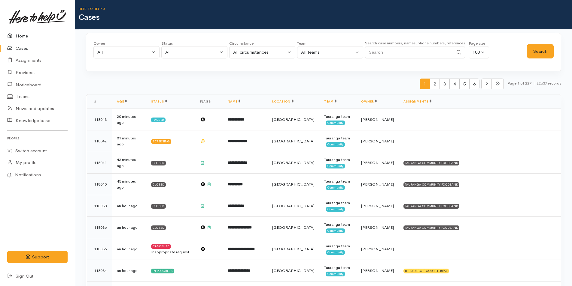
click at [21, 32] on link "Home" at bounding box center [37, 36] width 75 height 12
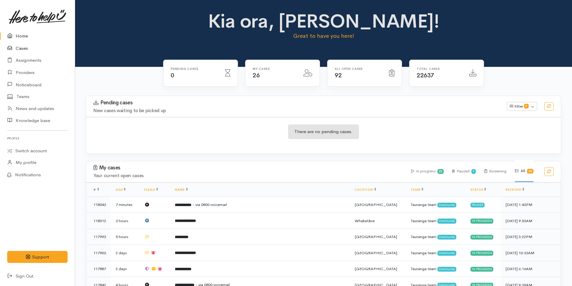
click at [15, 48] on icon at bounding box center [11, 49] width 8 height 8
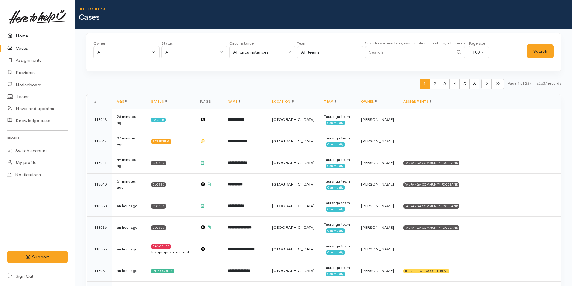
click at [23, 30] on link "Home" at bounding box center [37, 36] width 75 height 12
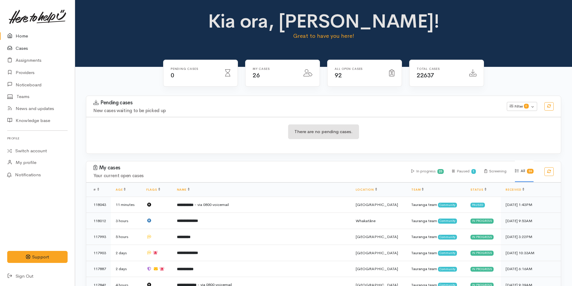
drag, startPoint x: 18, startPoint y: 36, endPoint x: 1, endPoint y: 53, distance: 24.4
click at [18, 36] on link "Home" at bounding box center [37, 36] width 75 height 12
click at [19, 48] on link "Cases" at bounding box center [37, 48] width 75 height 12
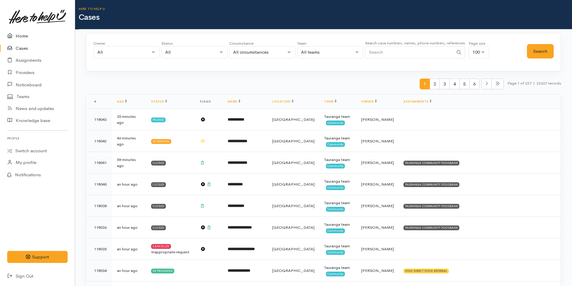
click at [17, 38] on link "Home" at bounding box center [37, 36] width 75 height 12
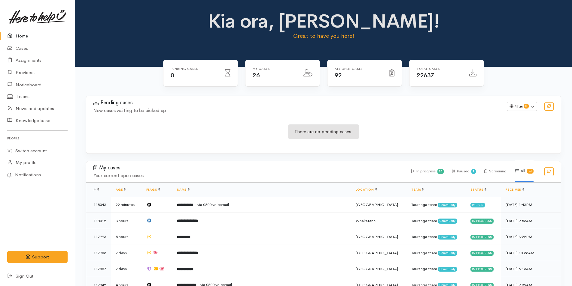
click at [14, 33] on icon at bounding box center [11, 36] width 8 height 8
click at [23, 47] on link "Cases" at bounding box center [37, 48] width 75 height 12
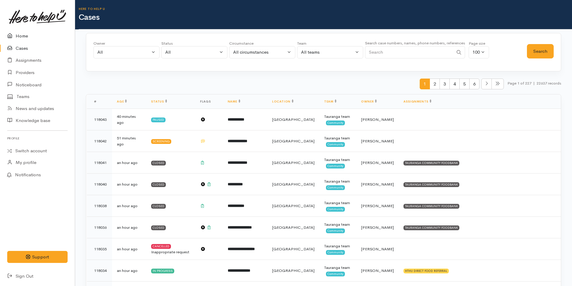
click at [24, 33] on link "Home" at bounding box center [37, 36] width 75 height 12
